Goal: Check status

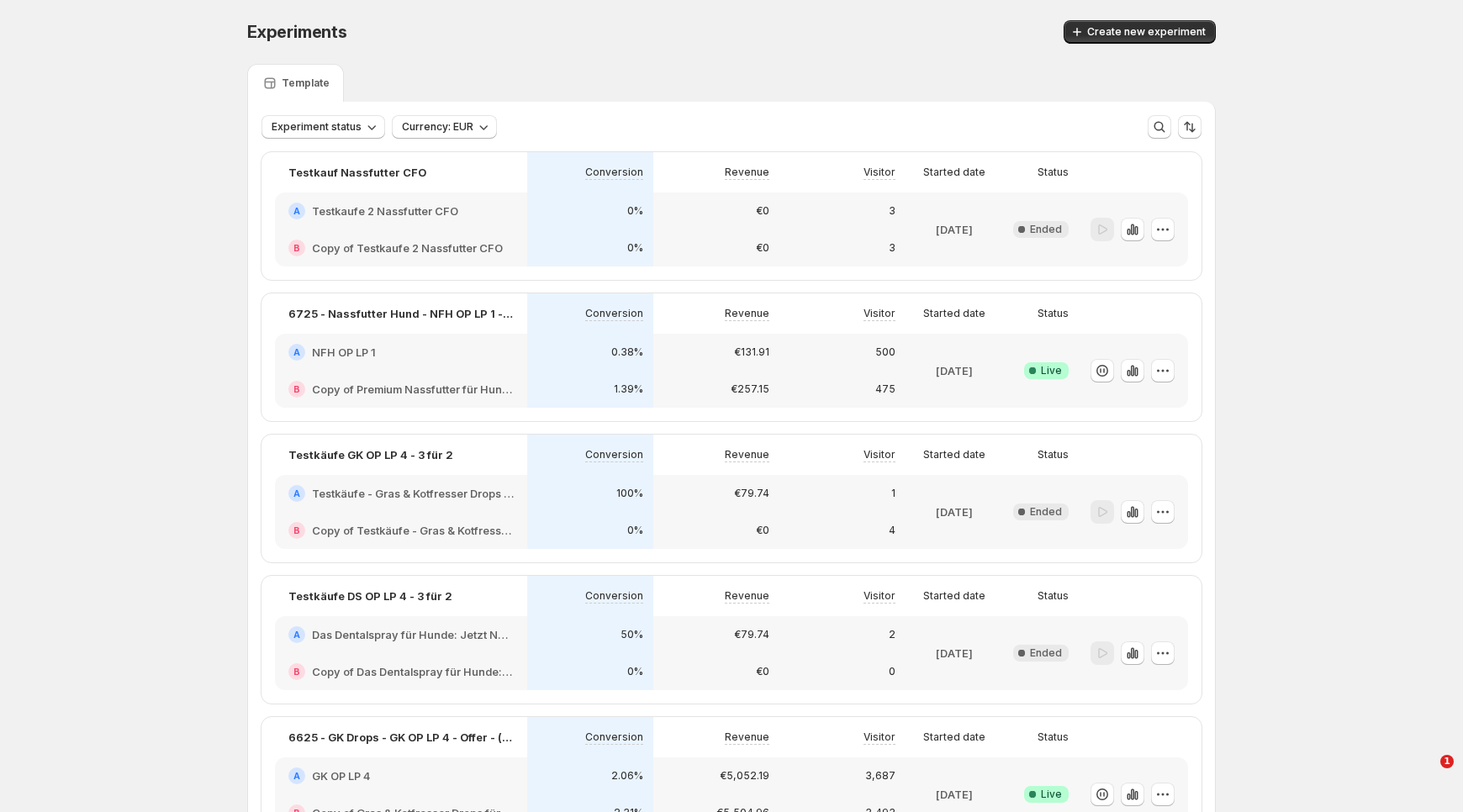
click at [363, 126] on icon "button" at bounding box center [372, 127] width 17 height 17
click at [326, 166] on div "Live Live" at bounding box center [338, 161] width 152 height 27
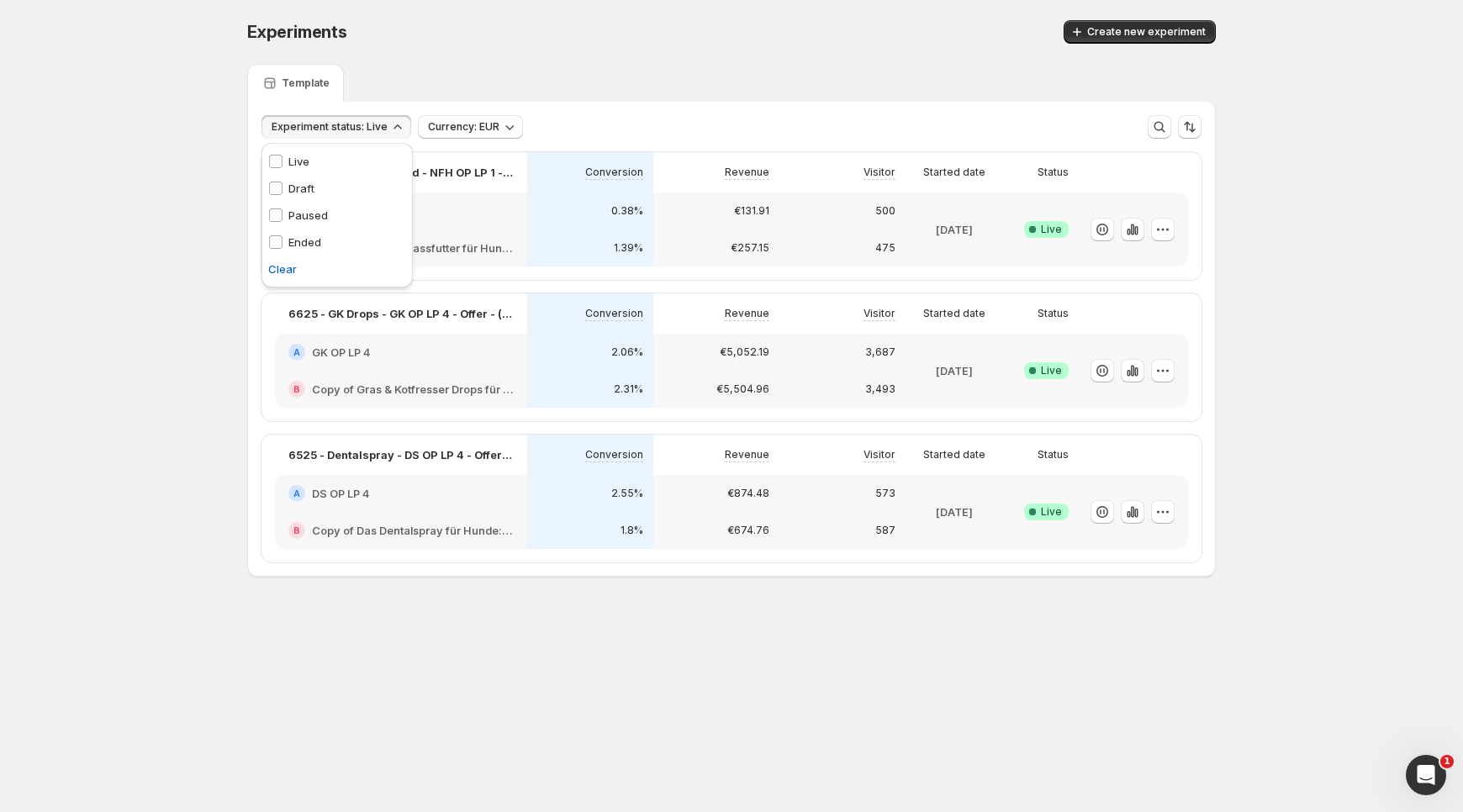
click at [167, 384] on div "Experiments. This page is ready Experiments Create new experiment Template Expe…" at bounding box center [732, 334] width 1463 height 668
click at [125, 415] on div "Experiments. This page is ready Experiments Create new experiment Template Expe…" at bounding box center [732, 334] width 1463 height 668
click at [707, 224] on div "€131.91" at bounding box center [716, 211] width 126 height 37
